Goal: Task Accomplishment & Management: Complete application form

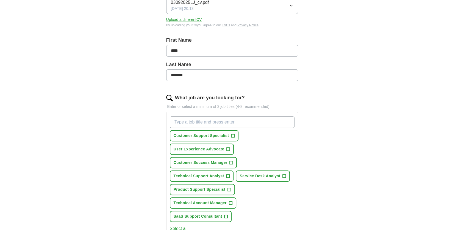
scroll to position [102, 0]
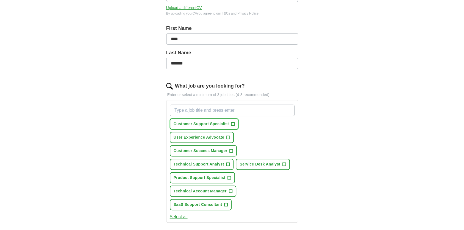
click at [235, 122] on span "+" at bounding box center [233, 124] width 4 height 4
click at [239, 106] on input "What job are you looking for?" at bounding box center [232, 111] width 125 height 12
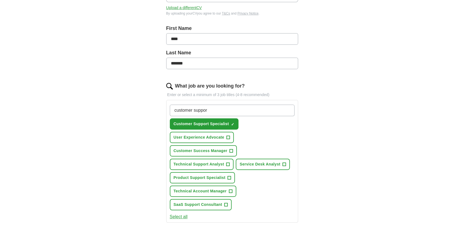
type input "customer support"
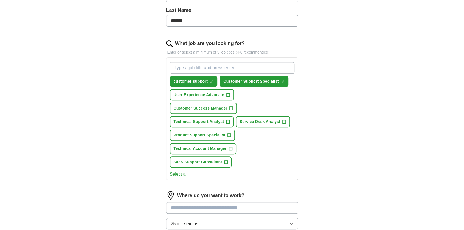
scroll to position [147, 0]
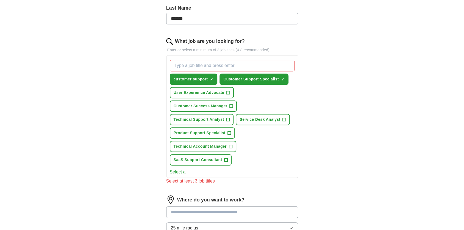
click at [183, 169] on button "Select all" at bounding box center [179, 172] width 18 height 7
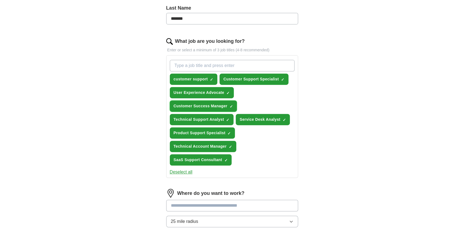
click at [0, 0] on span "×" at bounding box center [0, 0] width 0 height 0
click at [228, 65] on input "What job are you looking for?" at bounding box center [232, 66] width 125 height 12
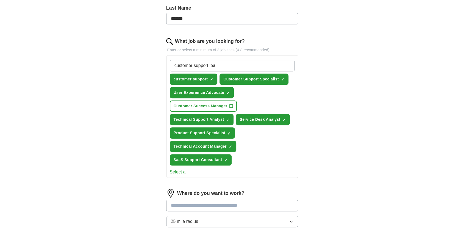
type input "customer support lead"
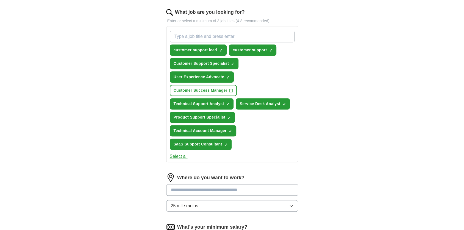
scroll to position [169, 0]
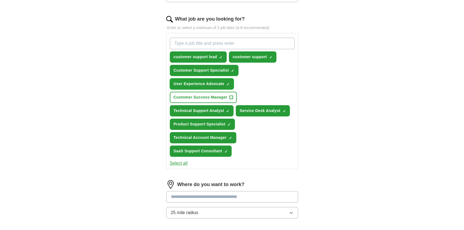
click at [0, 0] on span "×" at bounding box center [0, 0] width 0 height 0
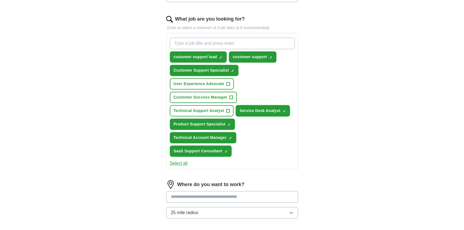
click at [0, 0] on span "×" at bounding box center [0, 0] width 0 height 0
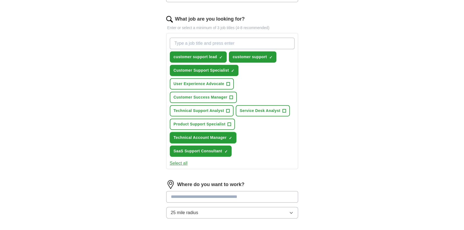
click at [0, 0] on span "×" at bounding box center [0, 0] width 0 height 0
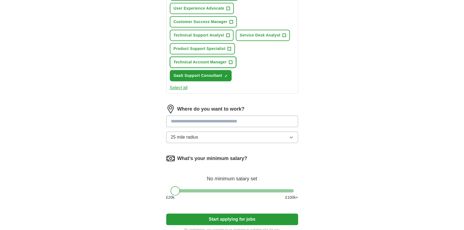
scroll to position [245, 0]
click at [249, 120] on input at bounding box center [232, 121] width 132 height 12
click at [249, 121] on input "******" at bounding box center [232, 121] width 132 height 12
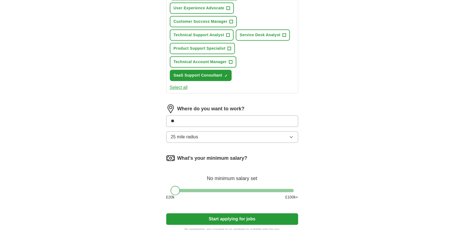
type input "*"
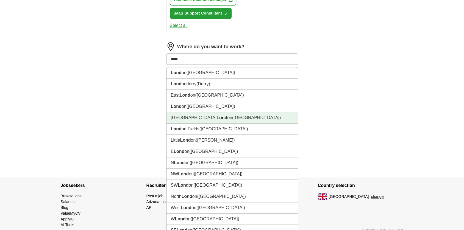
scroll to position [259, 0]
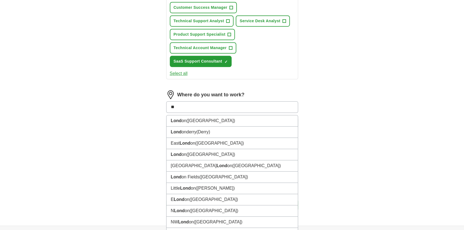
type input "*"
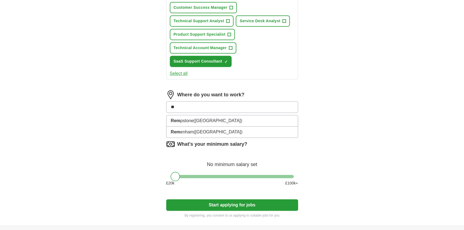
type input "*"
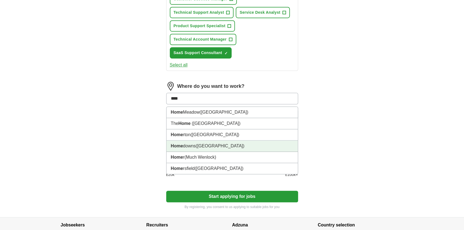
scroll to position [268, 0]
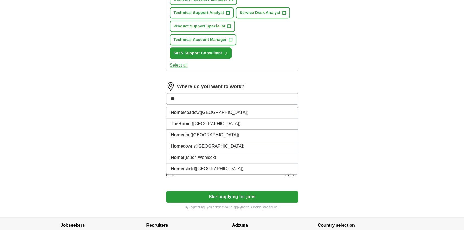
type input "*"
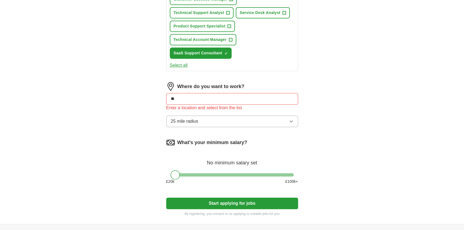
click at [286, 122] on button "25 mile radius" at bounding box center [232, 122] width 132 height 12
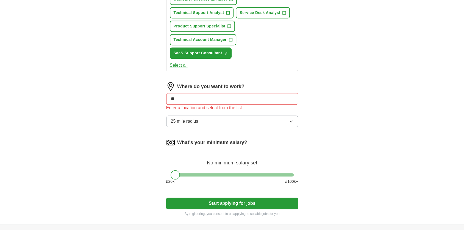
click at [252, 97] on input "**" at bounding box center [232, 99] width 132 height 12
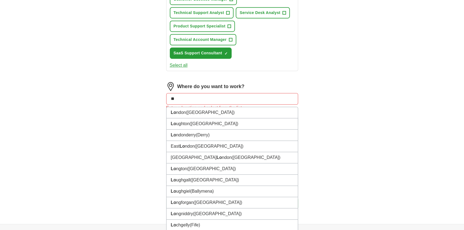
type input "*"
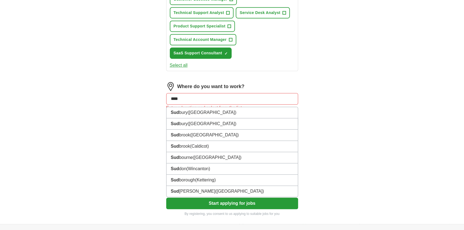
type input "*****"
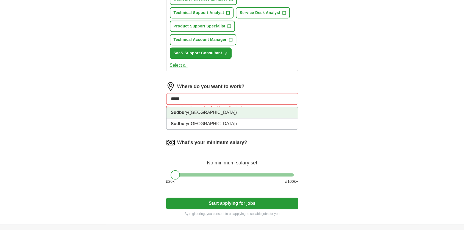
click at [224, 112] on li "Sudbu ry ([GEOGRAPHIC_DATA])" at bounding box center [232, 112] width 131 height 11
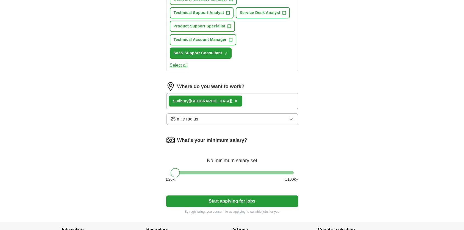
click at [227, 119] on button "25 mile radius" at bounding box center [232, 120] width 132 height 12
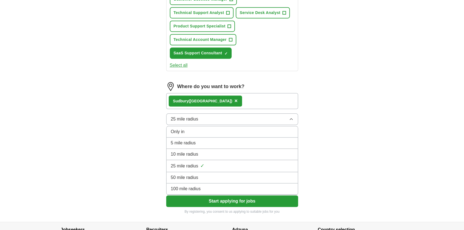
click at [216, 143] on div "5 mile radius" at bounding box center [232, 143] width 123 height 7
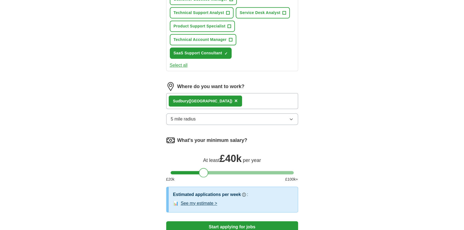
drag, startPoint x: 177, startPoint y: 171, endPoint x: 206, endPoint y: 172, distance: 28.9
click at [206, 172] on div at bounding box center [203, 172] width 9 height 9
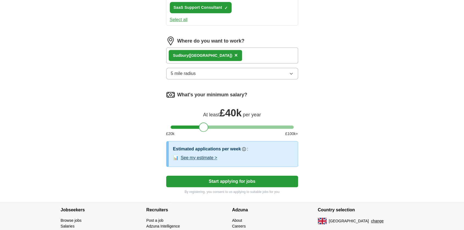
scroll to position [313, 0]
click at [206, 155] on button "See my estimate >" at bounding box center [199, 158] width 37 height 7
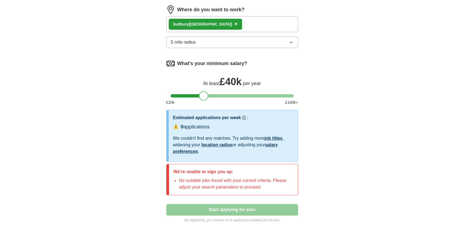
scroll to position [344, 0]
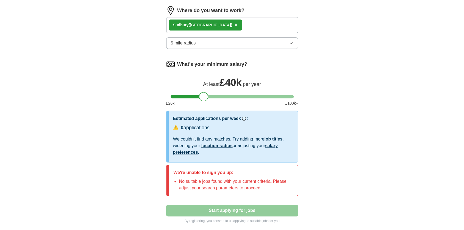
click at [211, 23] on div "Sudbu ry ([GEOGRAPHIC_DATA]) ×" at bounding box center [205, 25] width 73 height 11
click at [235, 23] on span "×" at bounding box center [236, 25] width 3 height 6
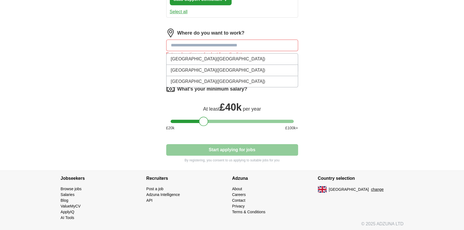
click at [255, 45] on input at bounding box center [232, 46] width 132 height 12
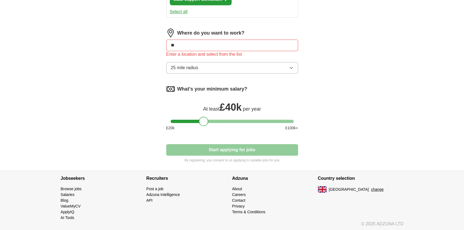
type input "*"
type input "**"
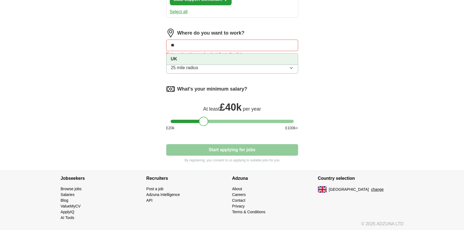
click at [244, 54] on li "UK" at bounding box center [232, 59] width 131 height 11
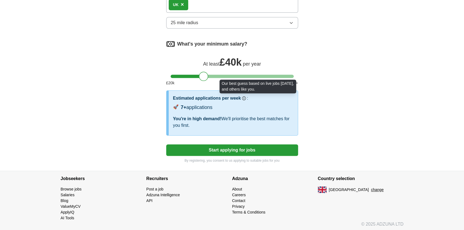
scroll to position [363, 0]
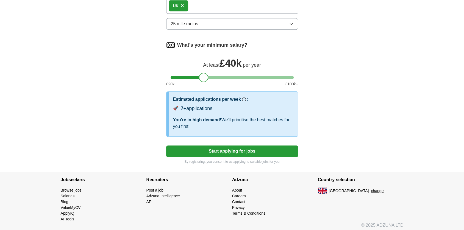
click at [238, 150] on button "Start applying for jobs" at bounding box center [232, 152] width 132 height 12
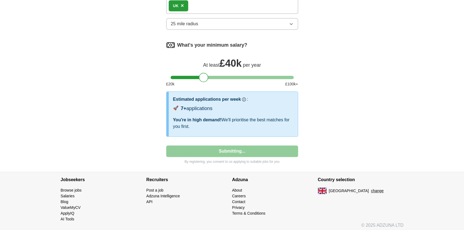
select select "**"
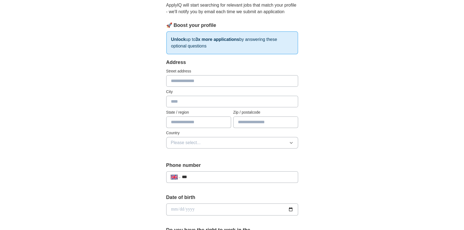
scroll to position [64, 0]
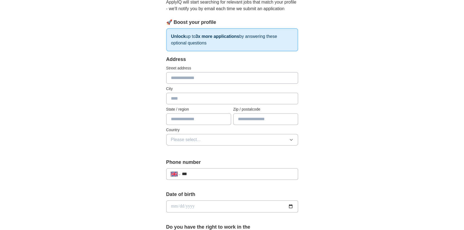
click at [252, 81] on input "text" at bounding box center [232, 78] width 132 height 12
type input "**********"
type input "*******"
type input "********"
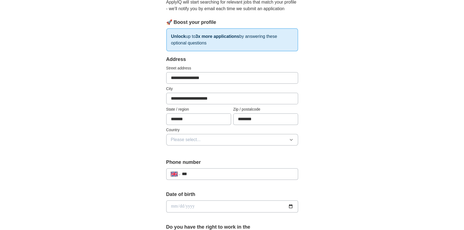
click at [291, 138] on icon "button" at bounding box center [291, 140] width 4 height 4
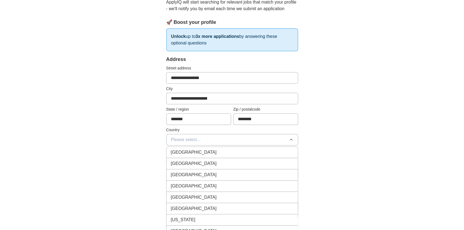
click at [268, 148] on li "[GEOGRAPHIC_DATA]" at bounding box center [232, 152] width 131 height 11
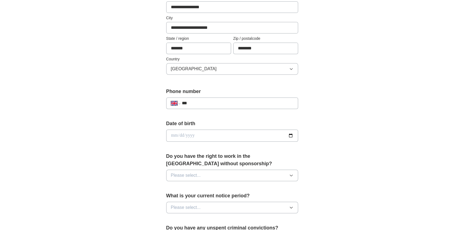
scroll to position [136, 0]
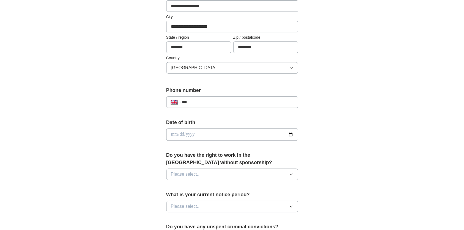
click at [235, 100] on input "***" at bounding box center [238, 102] width 112 height 7
type input "**********"
click at [224, 136] on input "date" at bounding box center [232, 135] width 132 height 12
type input "**********"
click at [263, 179] on button "Please select..." at bounding box center [232, 175] width 132 height 12
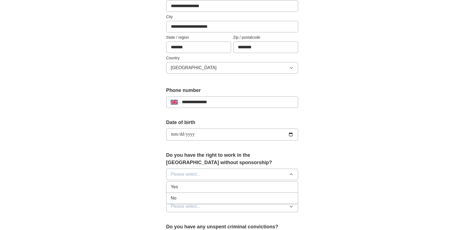
click at [252, 184] on div "Yes" at bounding box center [232, 187] width 123 height 7
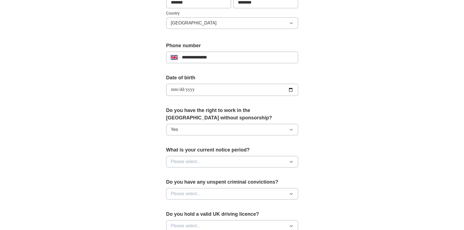
scroll to position [181, 0]
click at [253, 162] on button "Please select..." at bounding box center [232, 161] width 132 height 12
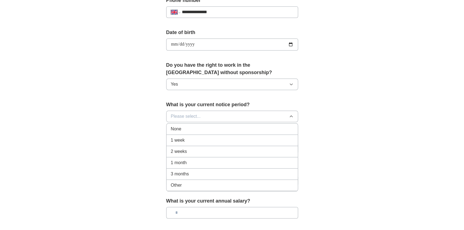
scroll to position [232, 0]
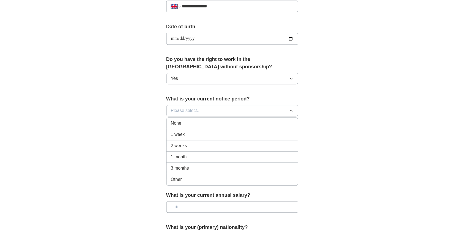
click at [240, 180] on div "Other" at bounding box center [232, 180] width 123 height 7
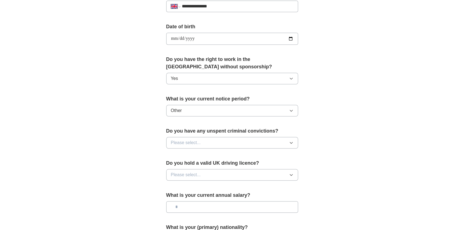
click at [238, 110] on button "Other" at bounding box center [232, 111] width 132 height 12
click at [341, 139] on div "**********" at bounding box center [232, 31] width 352 height 493
click at [266, 144] on button "Please select..." at bounding box center [232, 143] width 132 height 12
click at [224, 164] on div "No" at bounding box center [232, 167] width 123 height 7
click at [222, 172] on button "Please select..." at bounding box center [232, 175] width 132 height 12
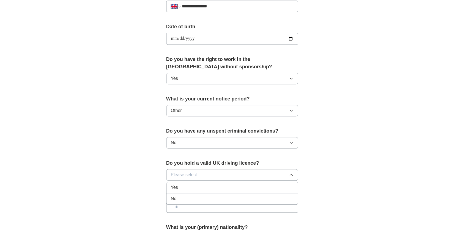
click at [208, 194] on li "No" at bounding box center [232, 199] width 131 height 11
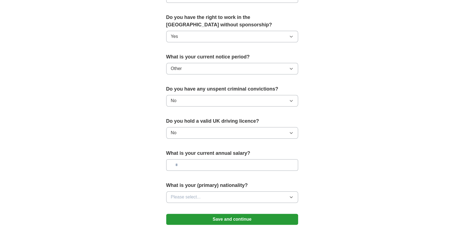
scroll to position [274, 0]
click at [203, 164] on input "text" at bounding box center [232, 165] width 132 height 12
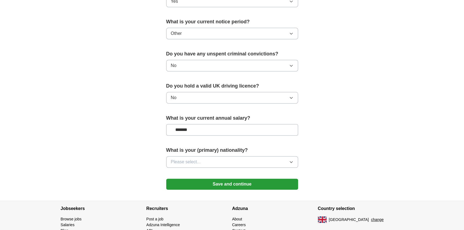
scroll to position [309, 0]
type input "*******"
click at [206, 158] on button "Please select..." at bounding box center [232, 162] width 132 height 12
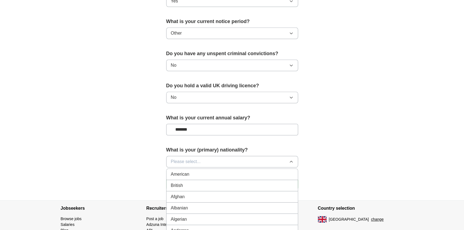
click at [201, 183] on div "British" at bounding box center [232, 186] width 123 height 7
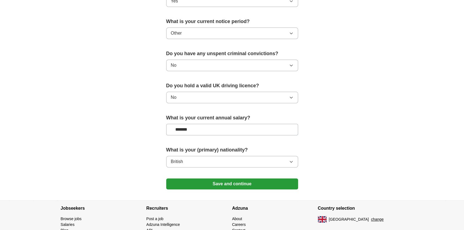
click at [213, 183] on button "Save and continue" at bounding box center [232, 184] width 132 height 11
